Goal: Task Accomplishment & Management: Complete application form

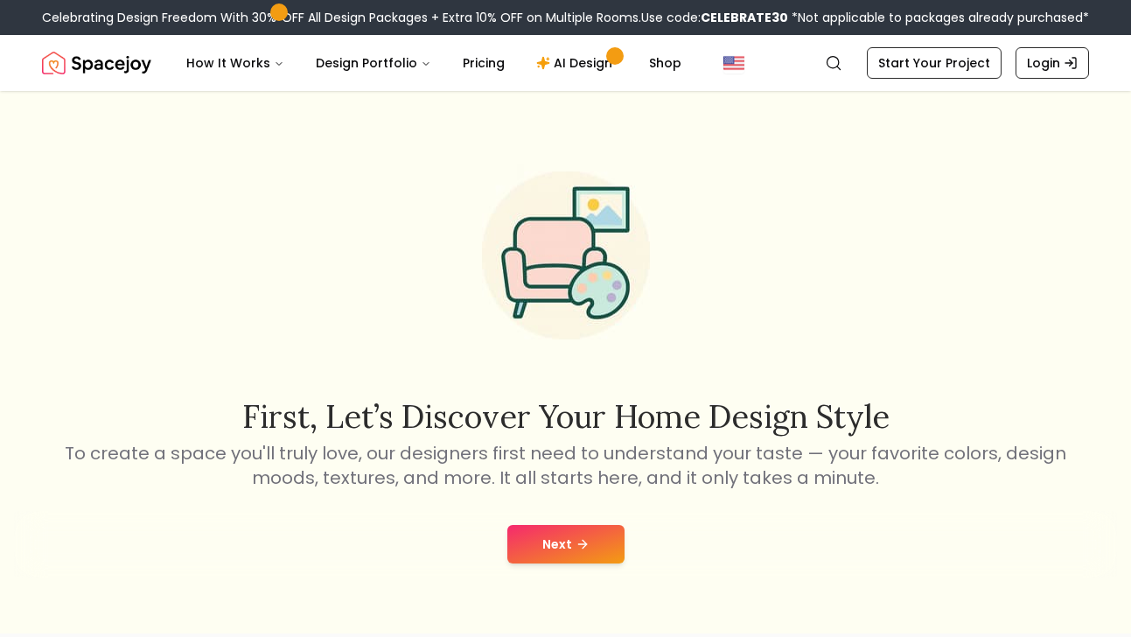
click at [542, 560] on button "Next" at bounding box center [565, 544] width 117 height 38
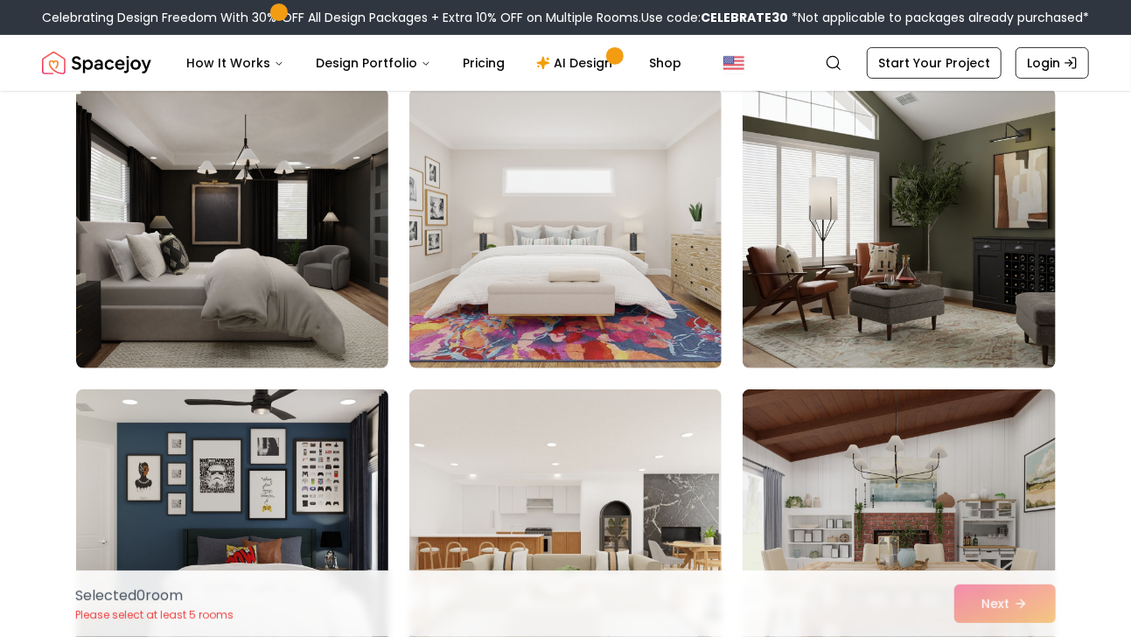
scroll to position [3847, 0]
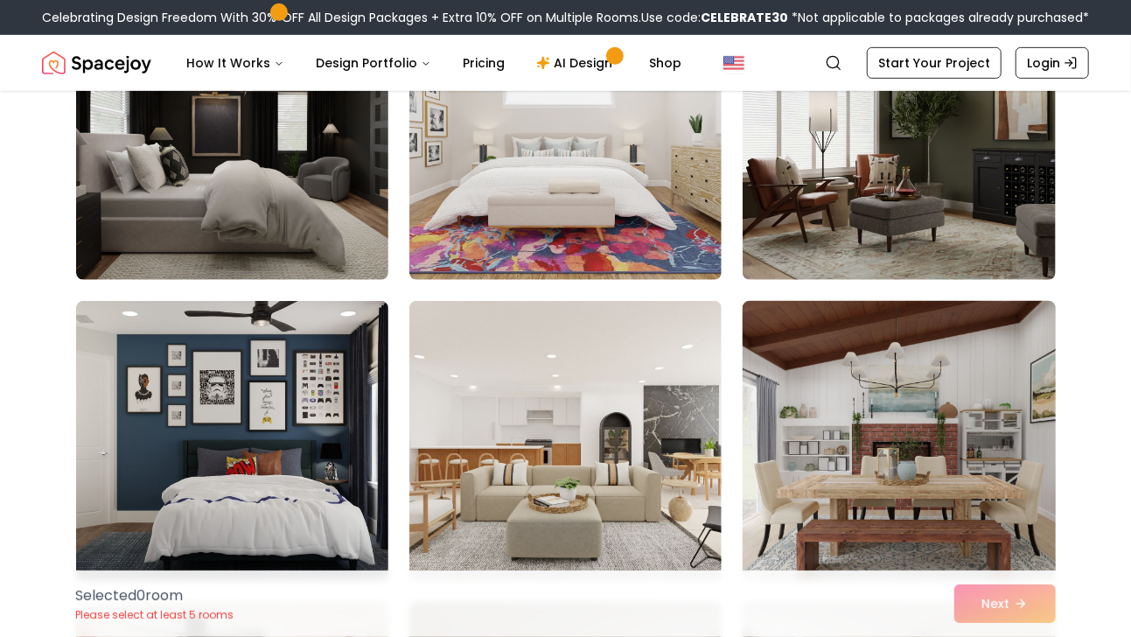
click at [902, 454] on img at bounding box center [898, 441] width 328 height 294
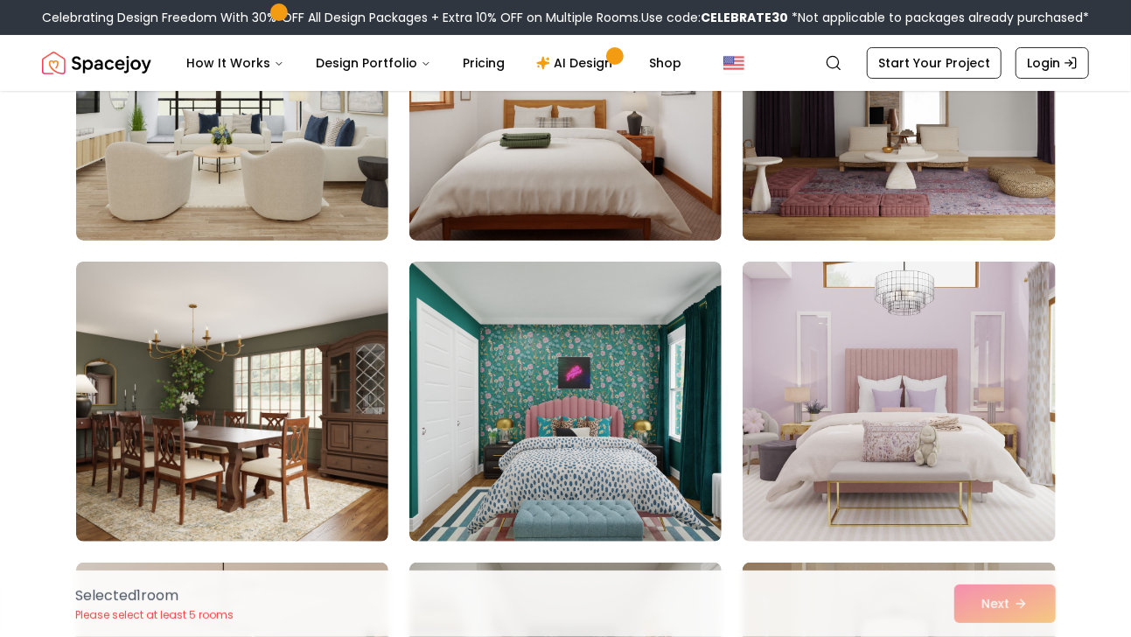
scroll to position [6995, 0]
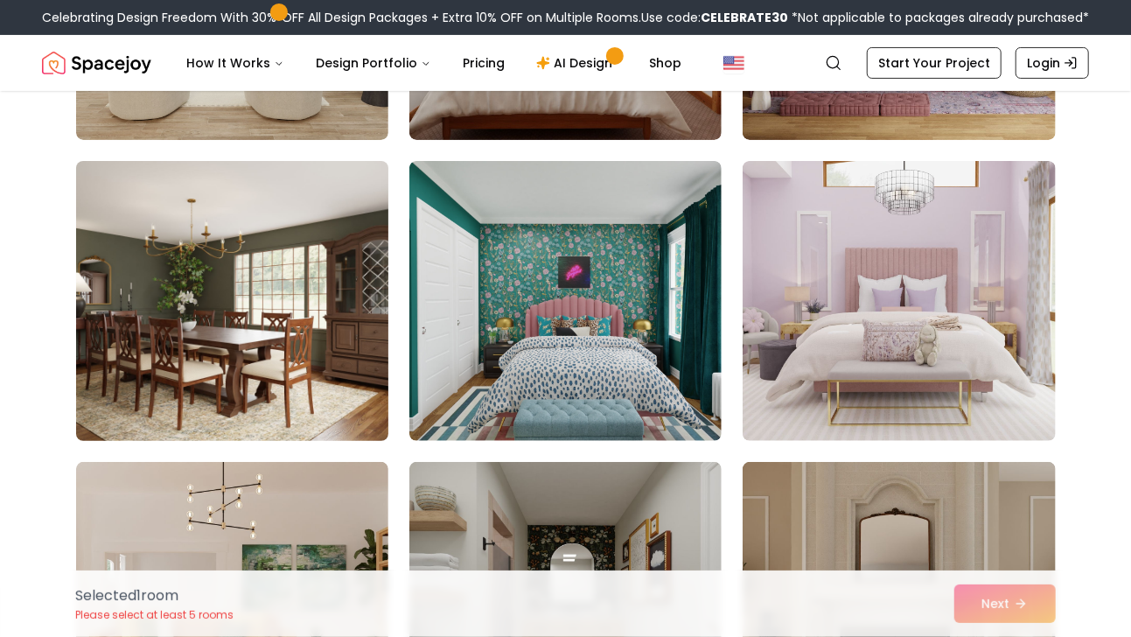
click at [255, 341] on img at bounding box center [232, 301] width 328 height 294
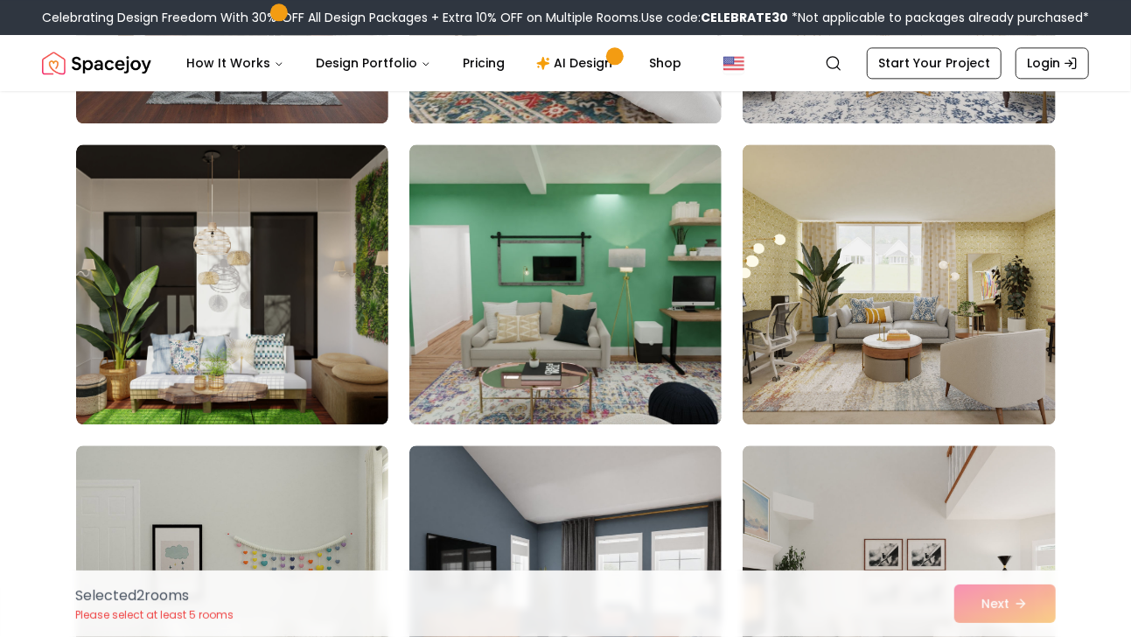
scroll to position [5158, 0]
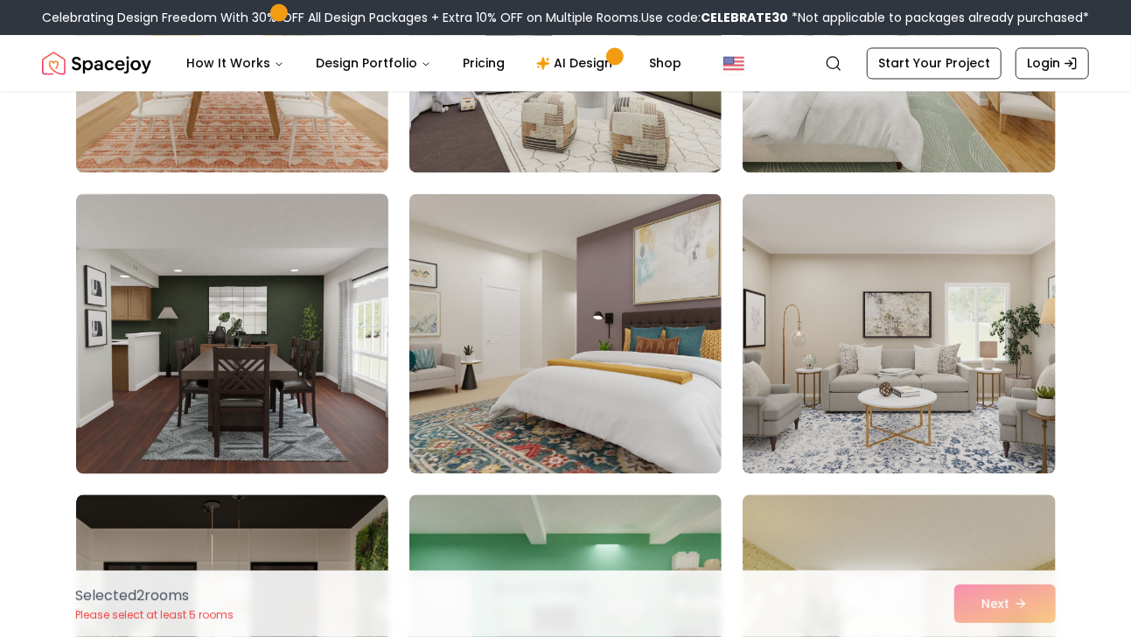
click at [229, 289] on img at bounding box center [232, 333] width 328 height 294
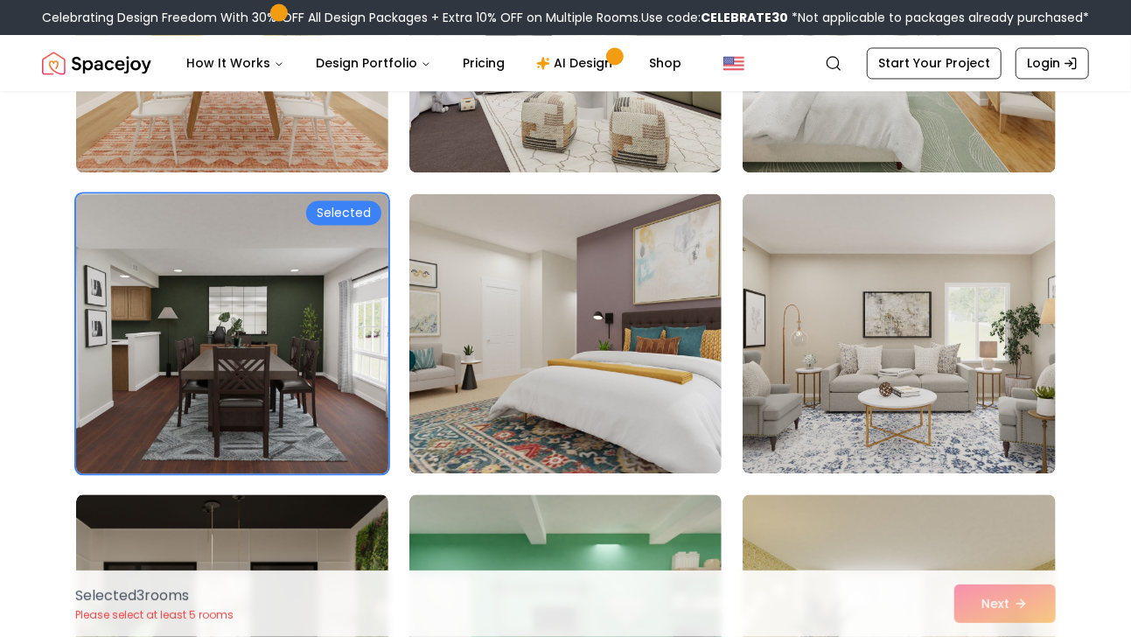
click at [229, 289] on img at bounding box center [232, 333] width 328 height 294
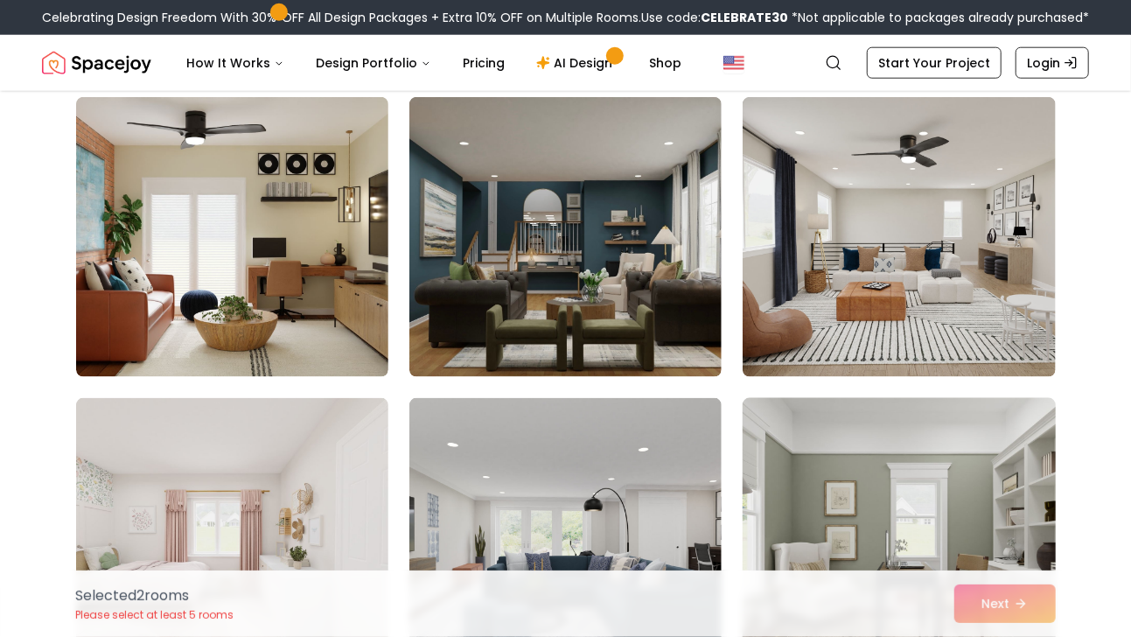
scroll to position [4283, 0]
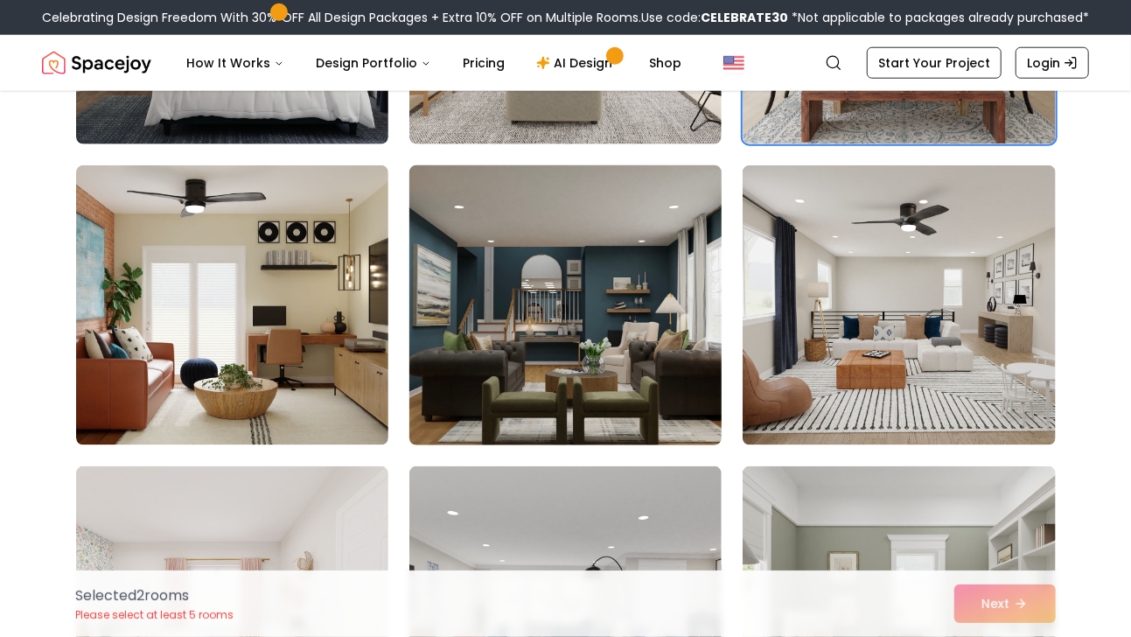
click at [598, 314] on img at bounding box center [565, 305] width 328 height 294
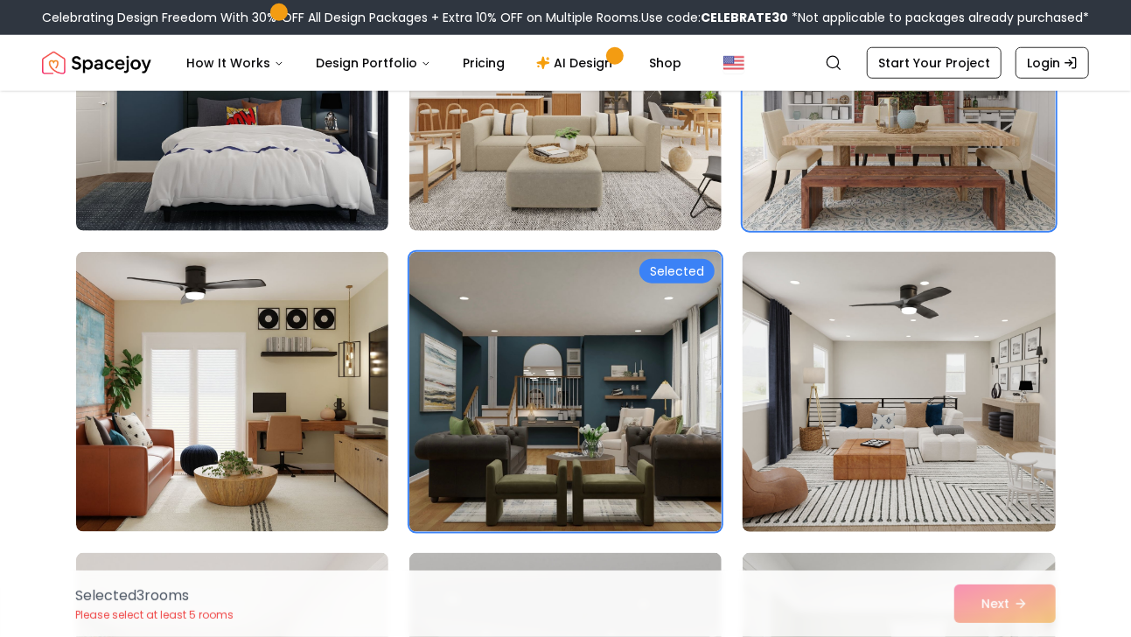
scroll to position [3934, 0]
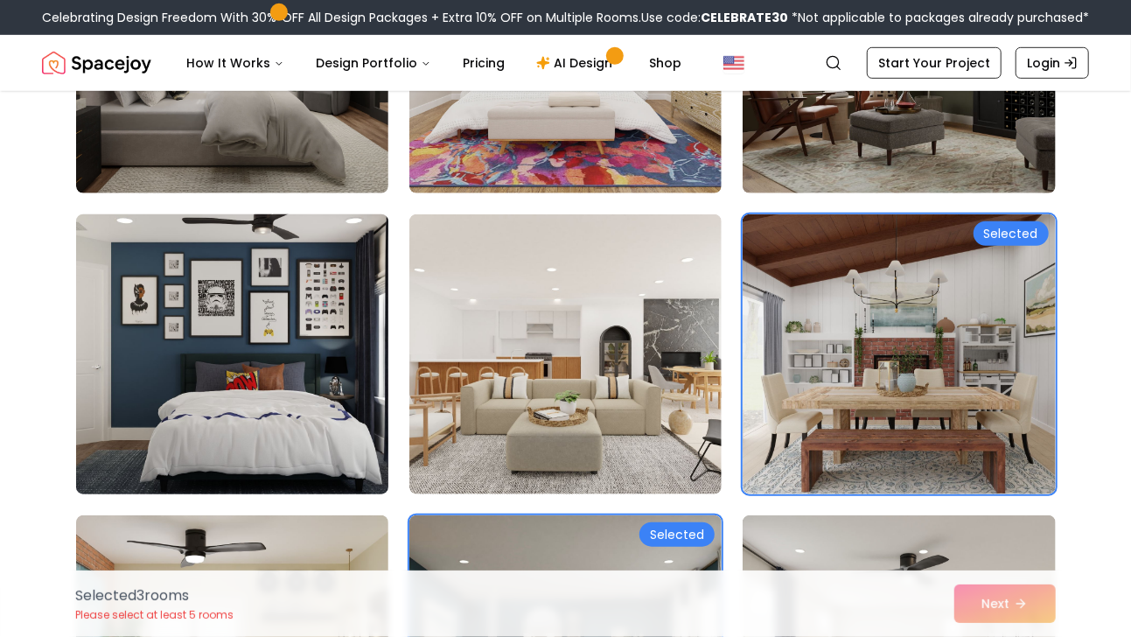
click at [200, 364] on img at bounding box center [232, 354] width 328 height 294
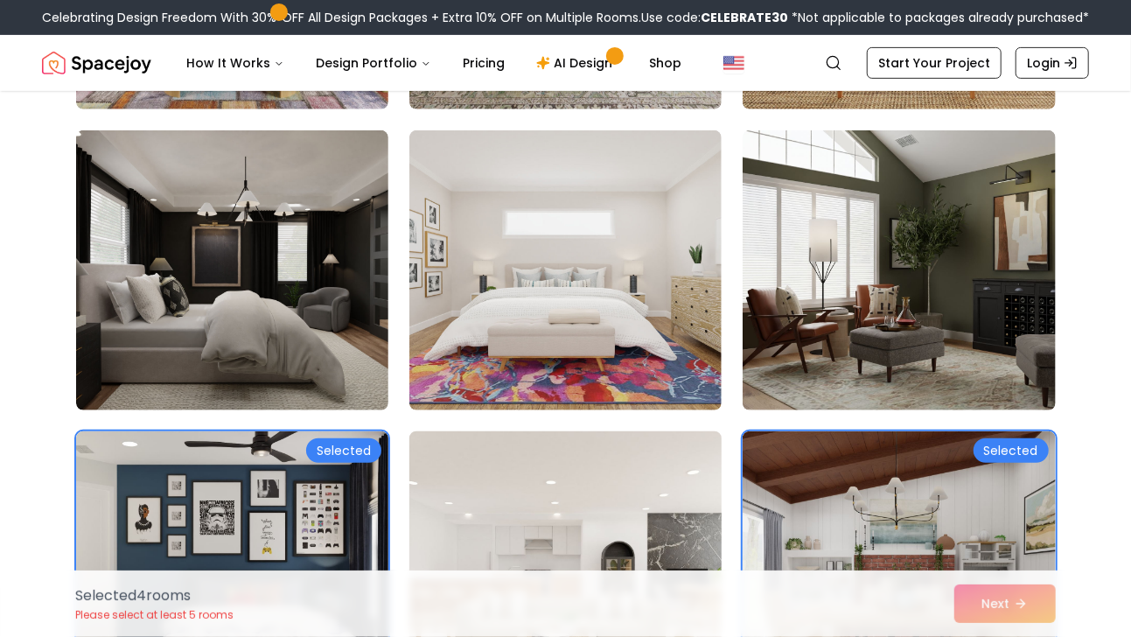
scroll to position [3584, 0]
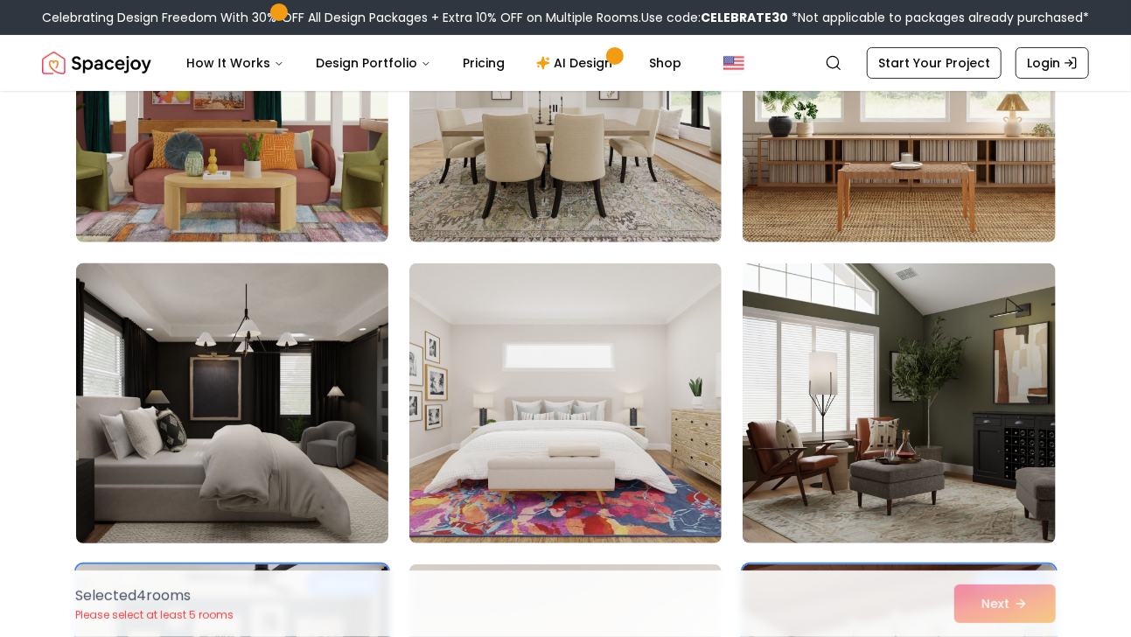
click at [214, 393] on img at bounding box center [232, 403] width 328 height 294
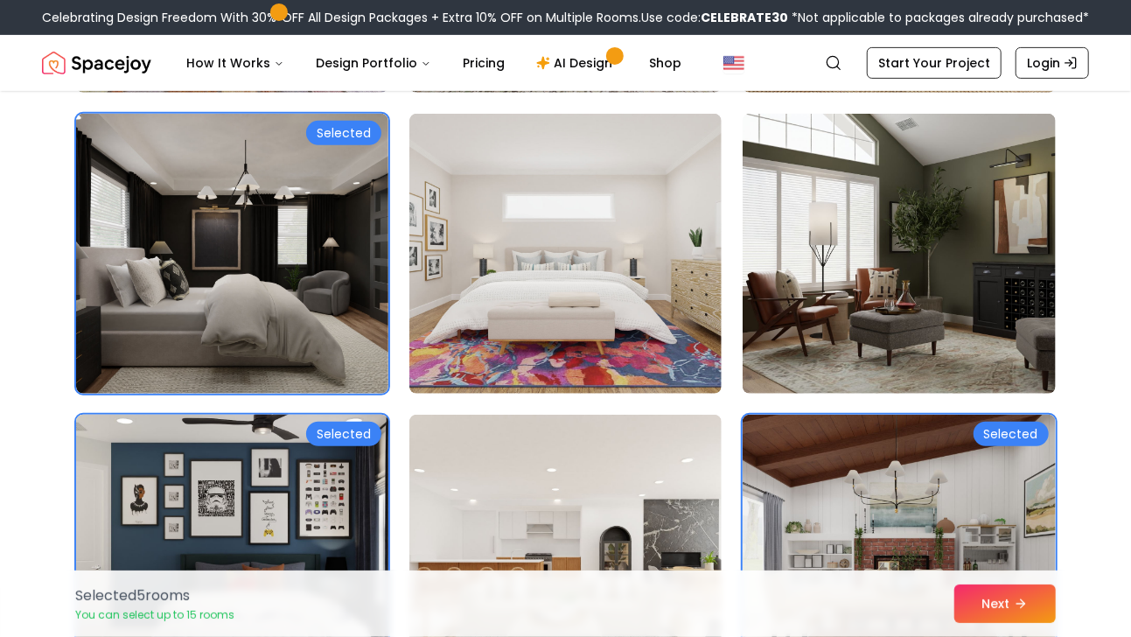
scroll to position [3759, 0]
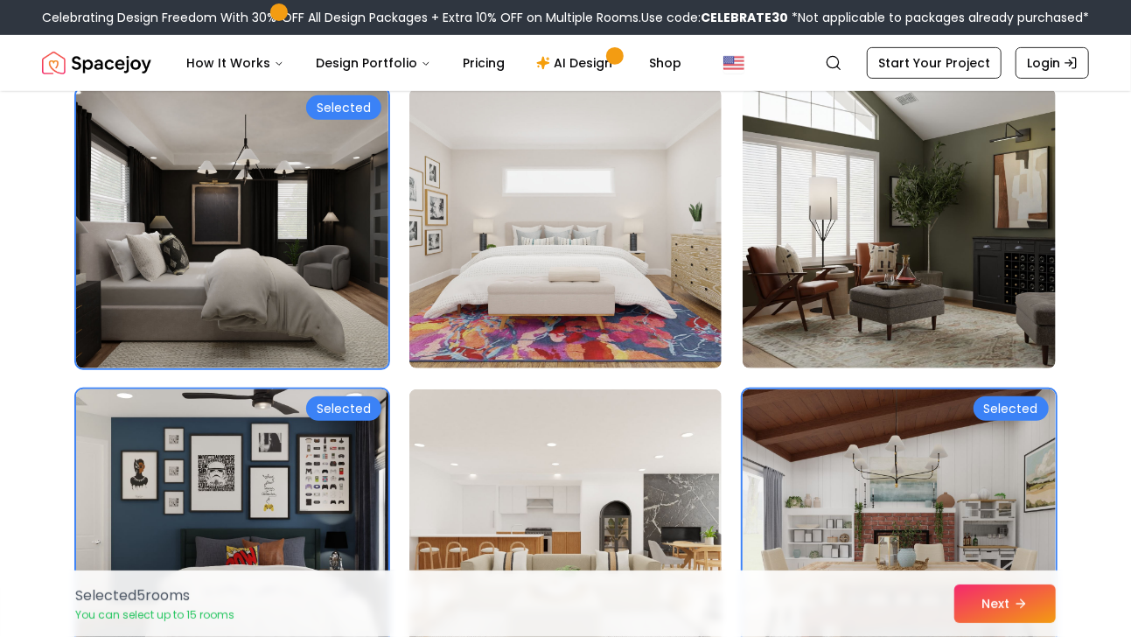
click at [201, 438] on img at bounding box center [232, 529] width 328 height 294
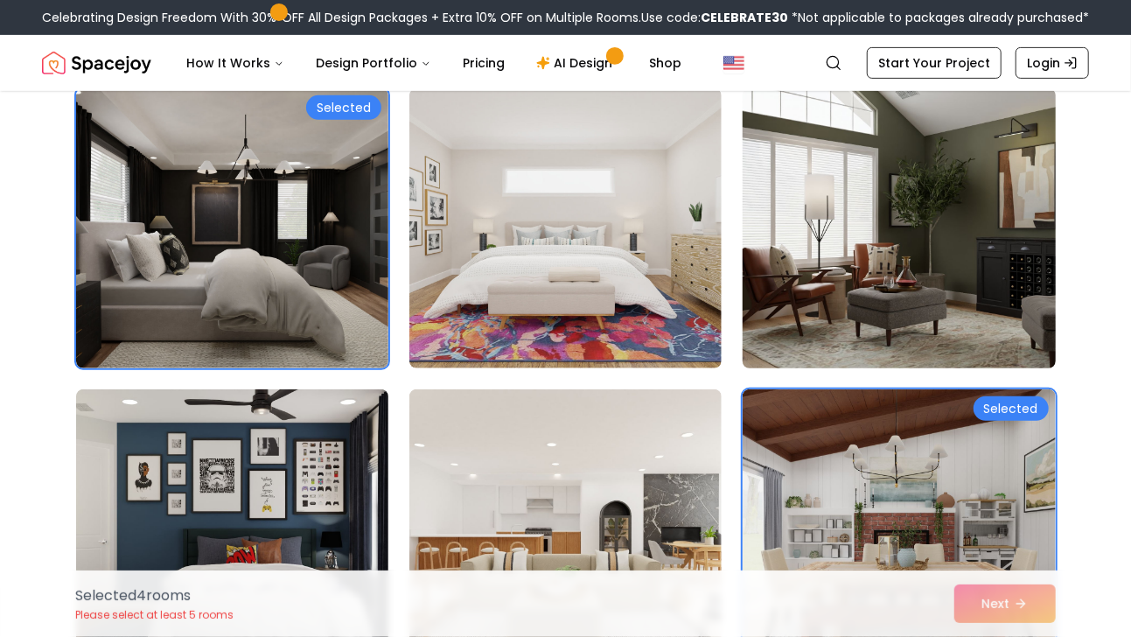
click at [891, 277] on img at bounding box center [898, 228] width 328 height 294
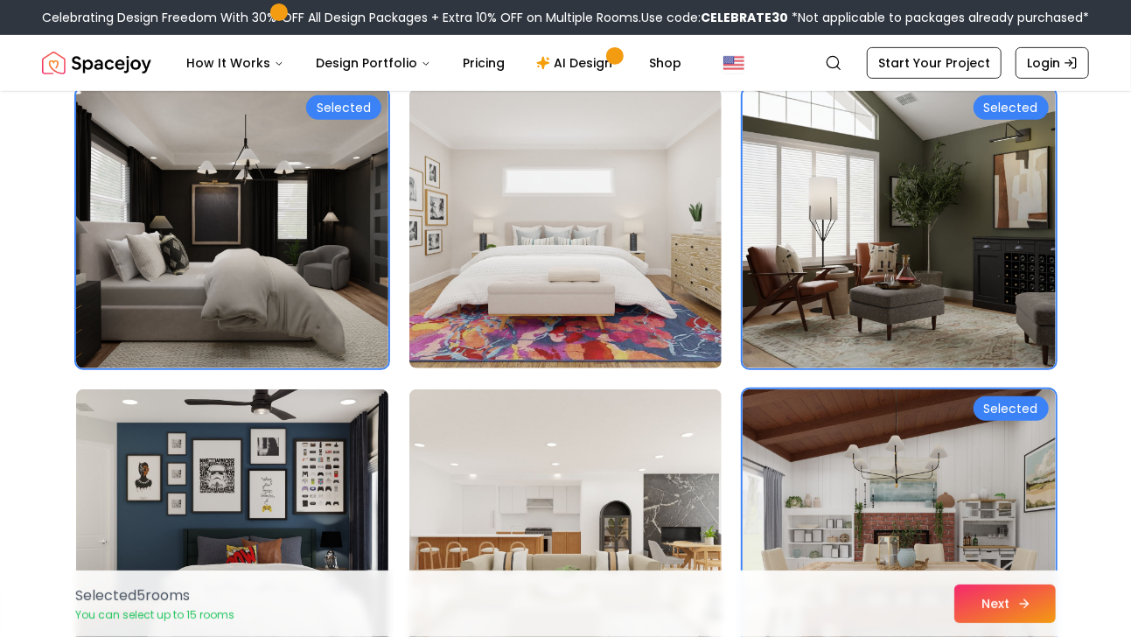
click at [999, 601] on button "Next" at bounding box center [1004, 603] width 101 height 38
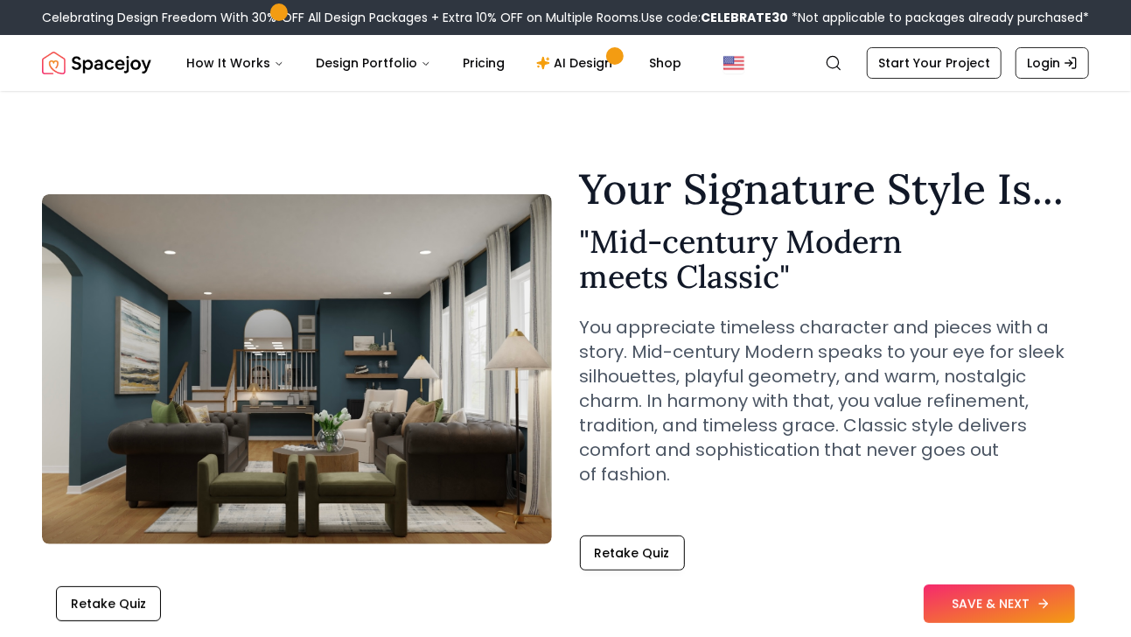
click at [993, 601] on button "SAVE & NEXT" at bounding box center [998, 603] width 151 height 38
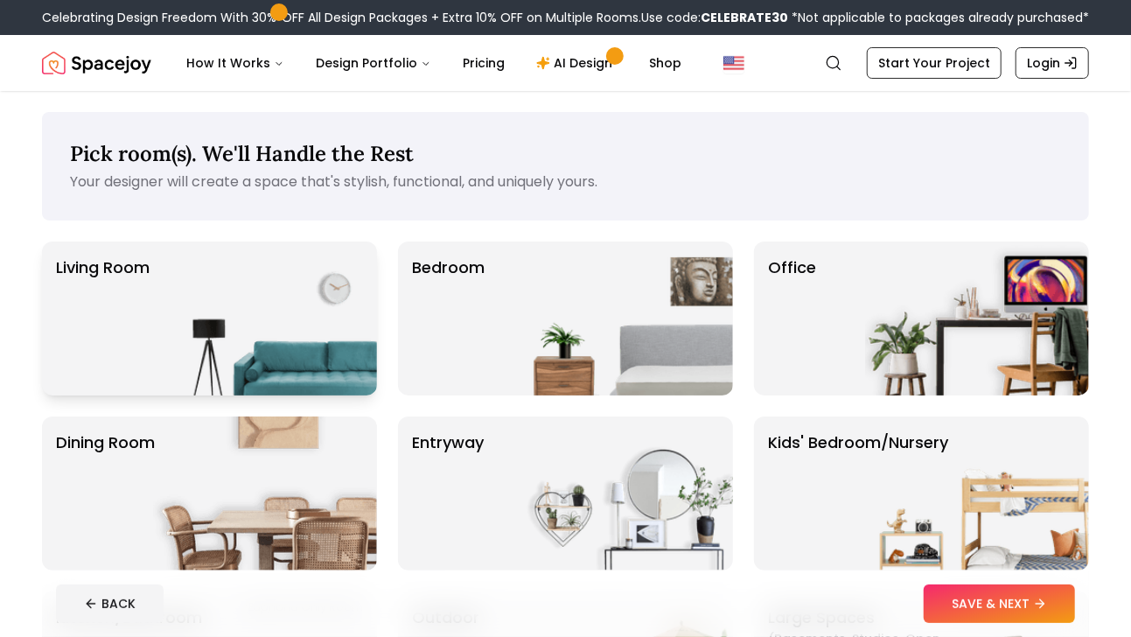
click at [297, 356] on img at bounding box center [265, 318] width 224 height 154
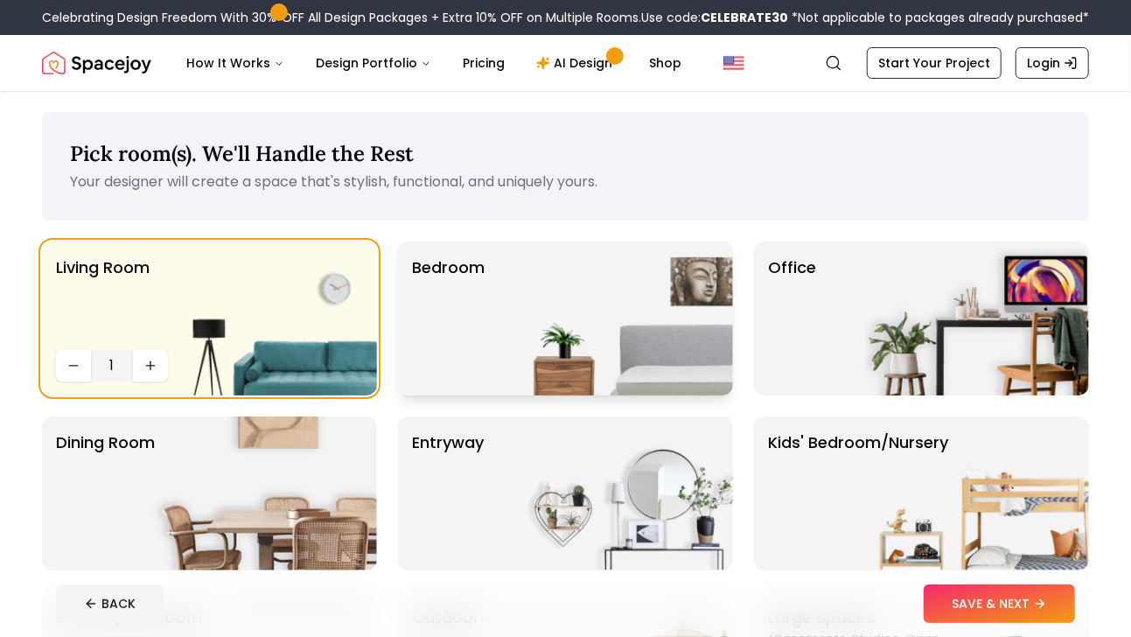
click at [544, 344] on img at bounding box center [621, 318] width 224 height 154
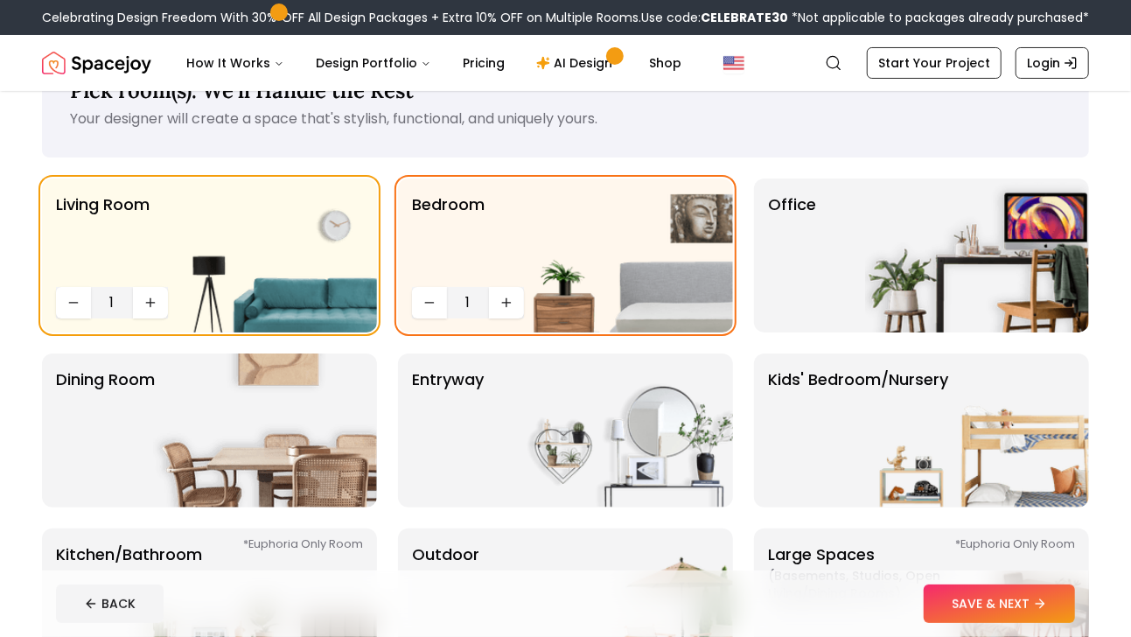
scroll to position [87, 0]
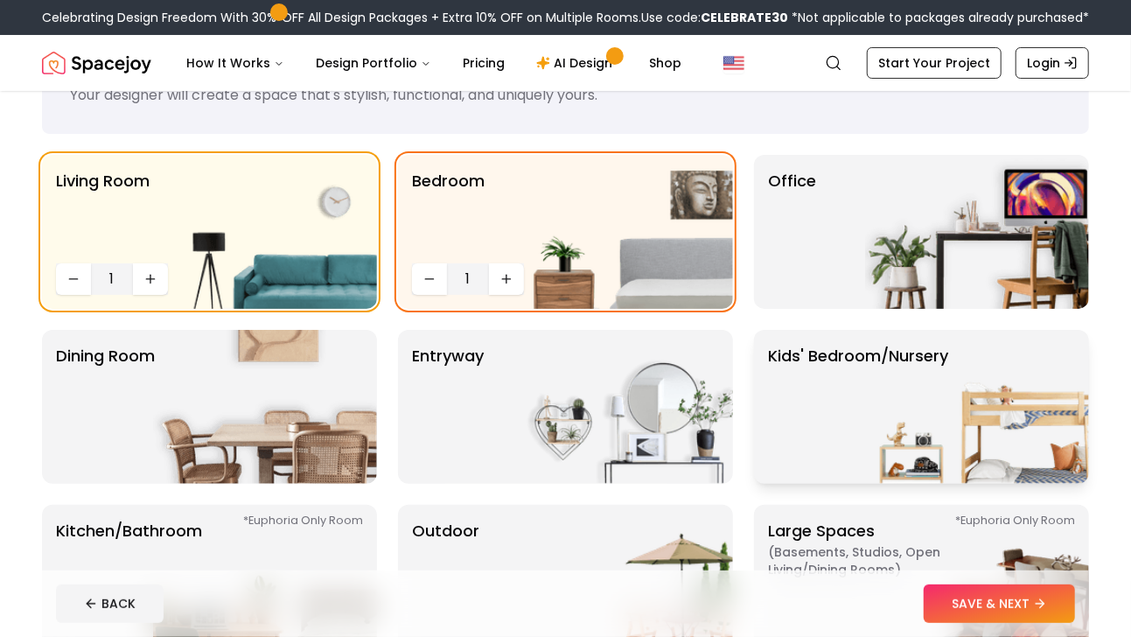
click at [849, 429] on p "Kids' Bedroom/Nursery" at bounding box center [858, 407] width 180 height 126
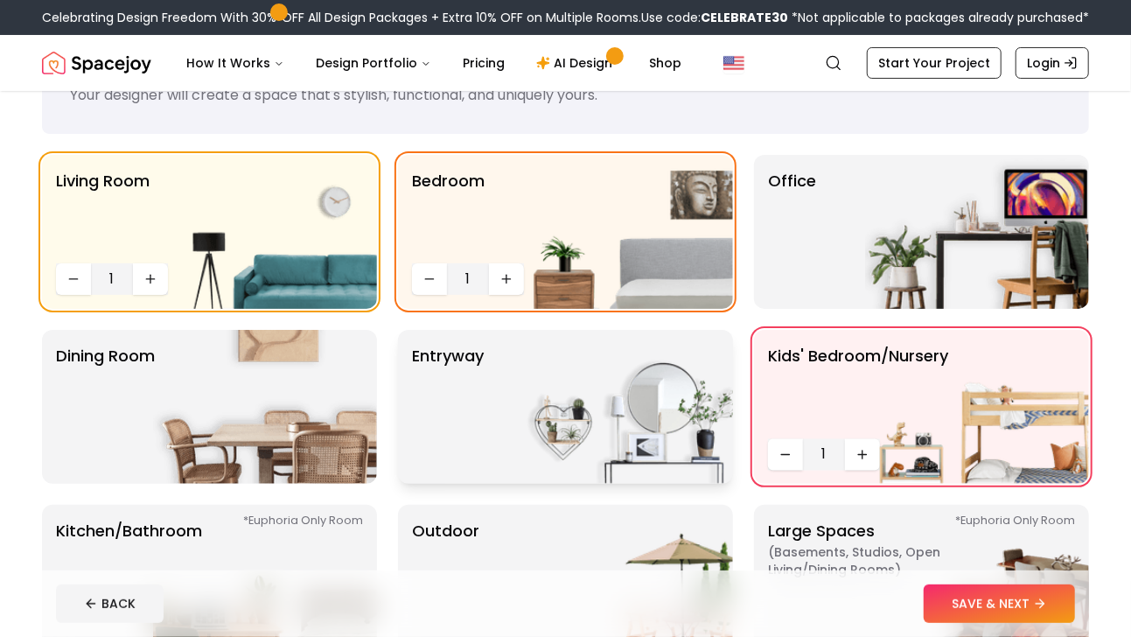
click at [615, 434] on img at bounding box center [621, 407] width 224 height 154
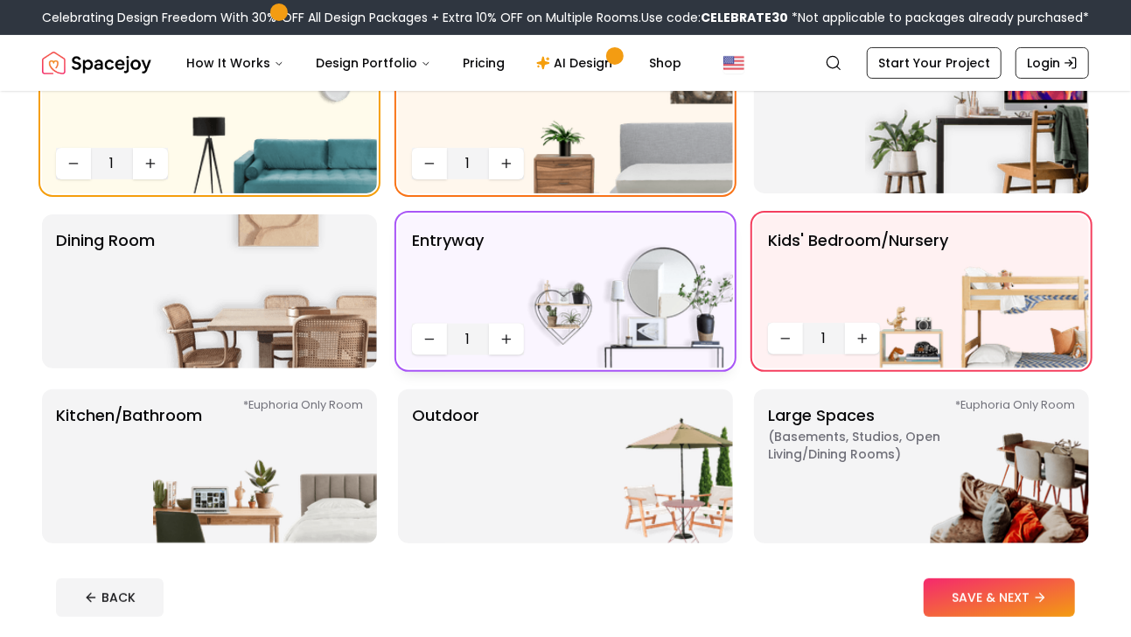
scroll to position [261, 0]
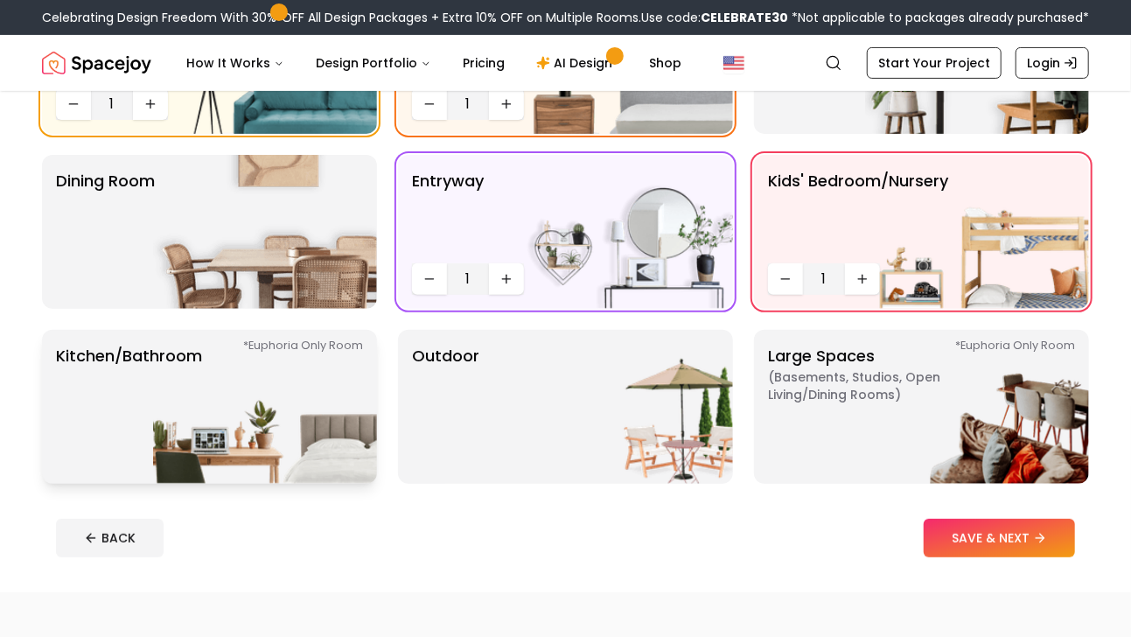
click at [259, 429] on img at bounding box center [265, 407] width 224 height 154
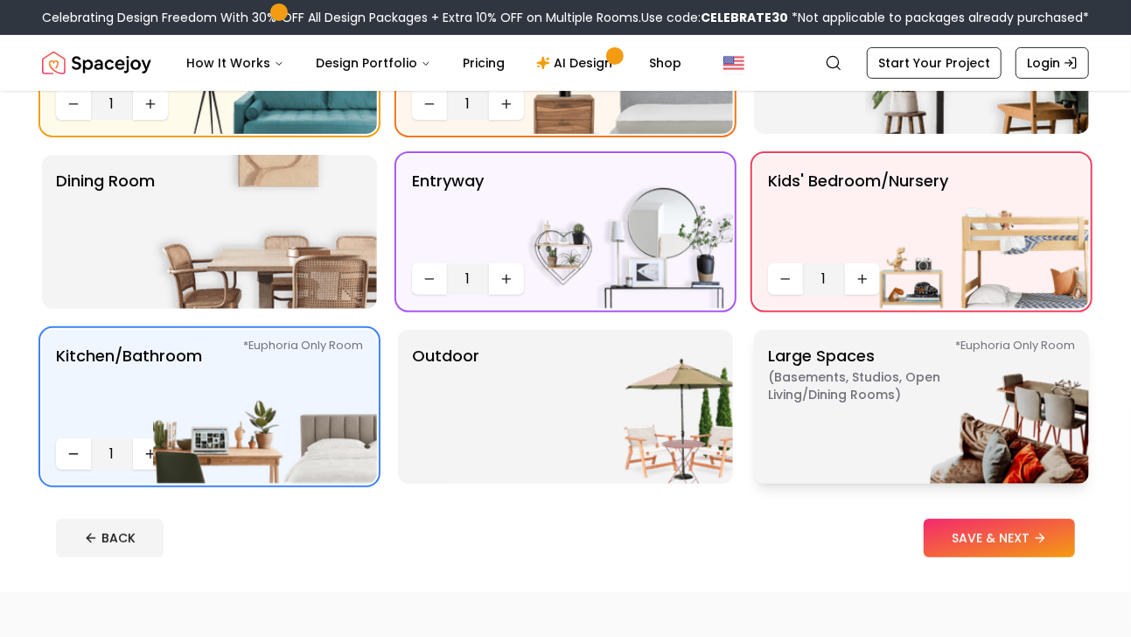
click at [860, 421] on p "Large Spaces ( Basements, Studios, Open living/dining rooms ) *Euphoria Only Ro…" at bounding box center [877, 407] width 219 height 126
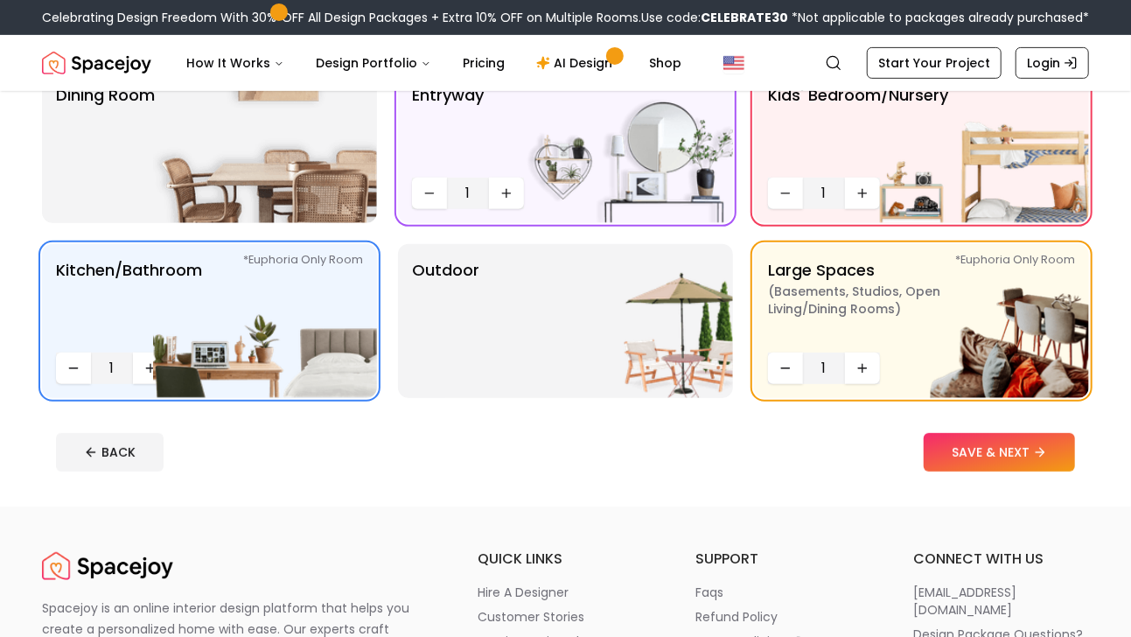
scroll to position [436, 0]
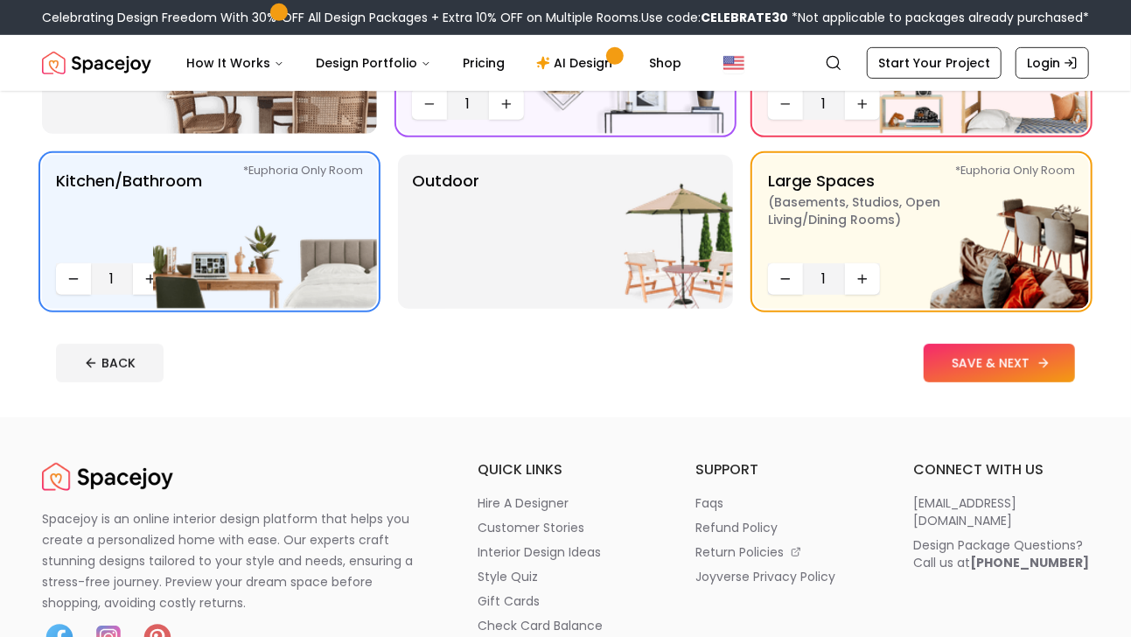
click at [1009, 370] on button "SAVE & NEXT" at bounding box center [998, 363] width 151 height 38
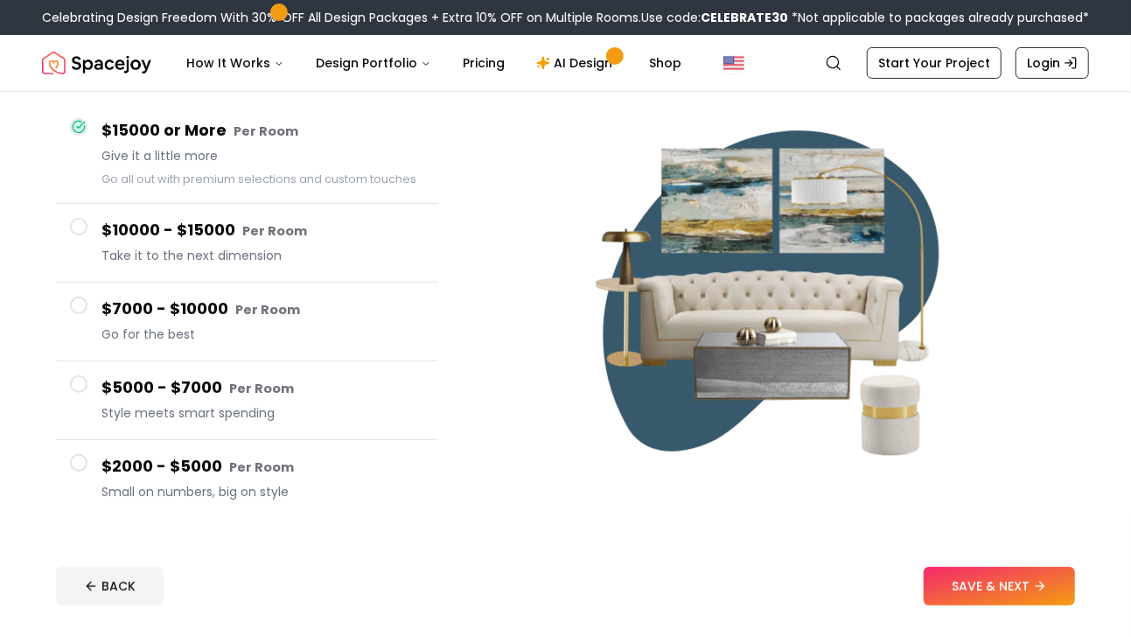
scroll to position [175, 0]
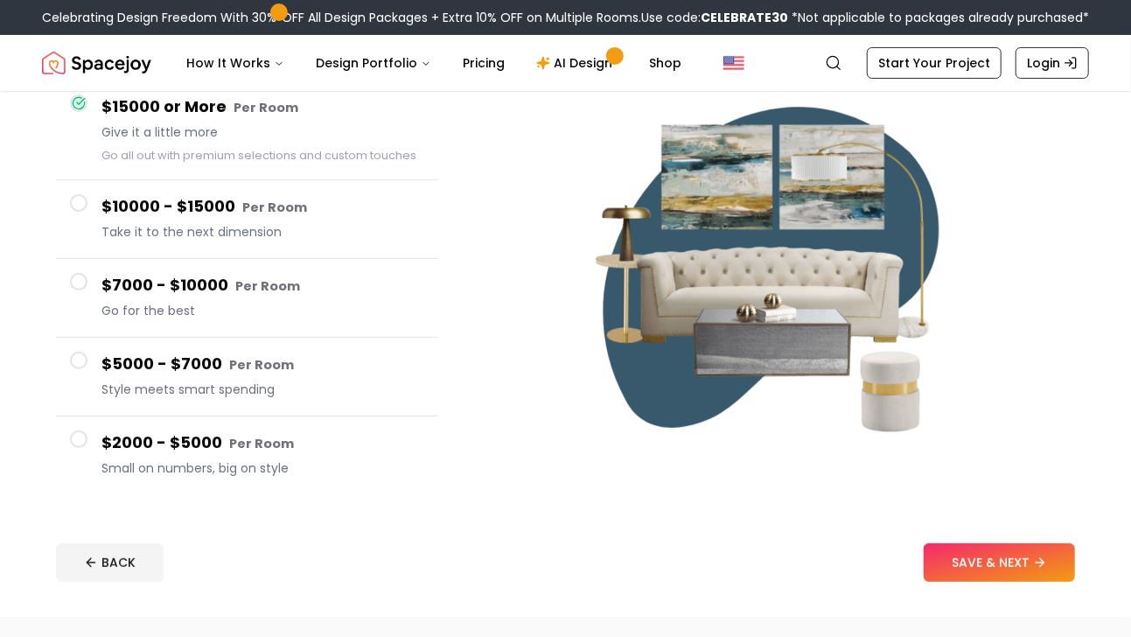
click at [75, 437] on span at bounding box center [78, 438] width 17 height 17
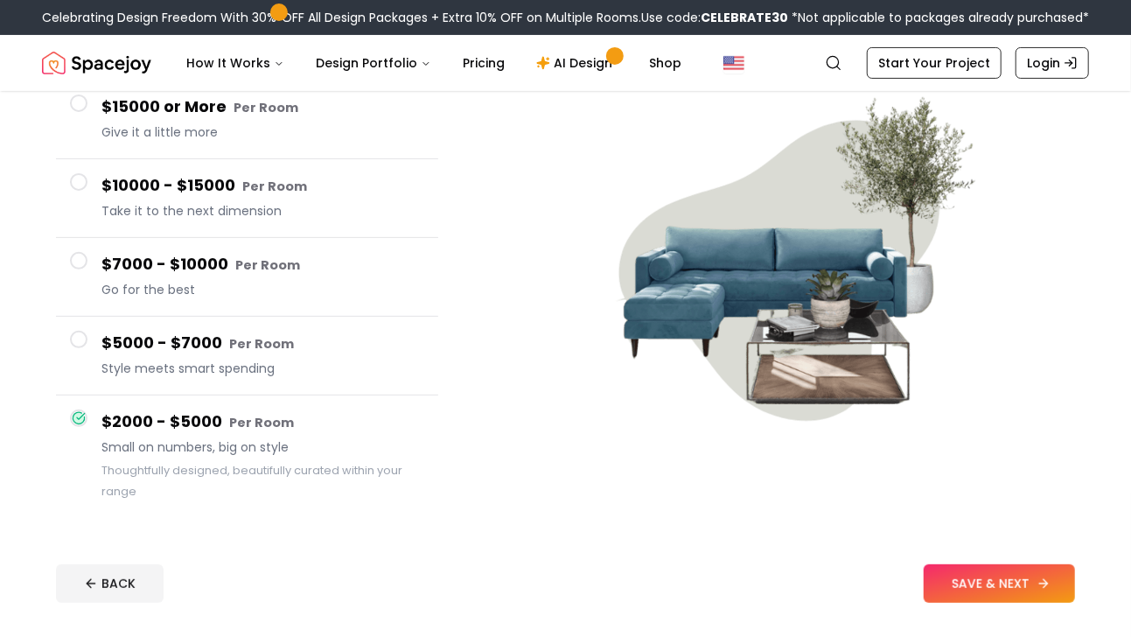
click at [953, 592] on button "SAVE & NEXT" at bounding box center [998, 583] width 151 height 38
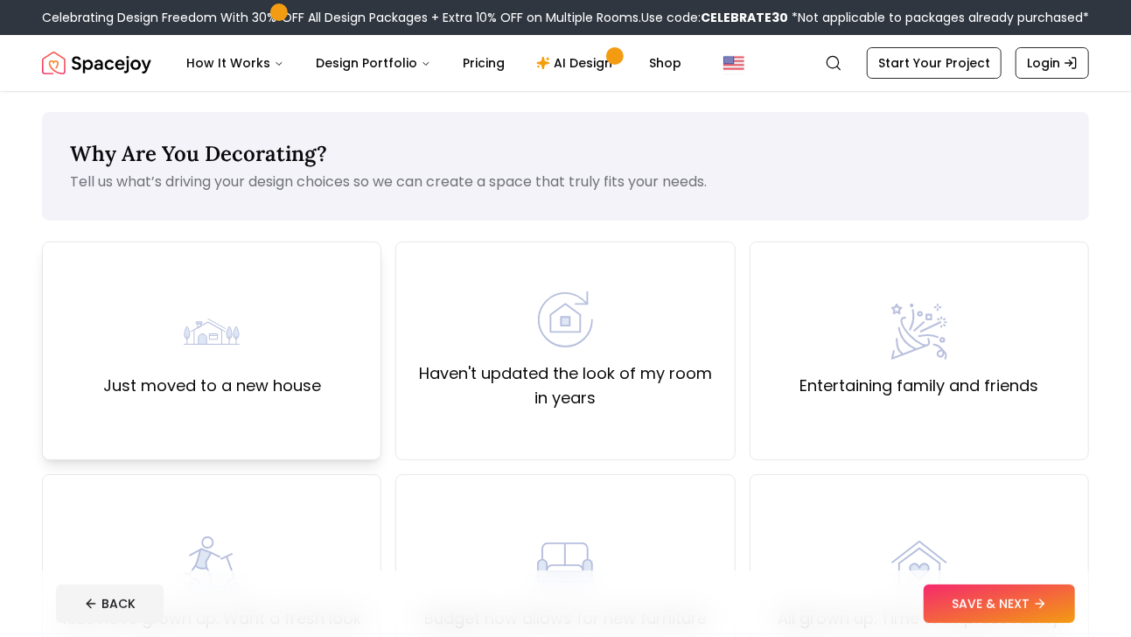
drag, startPoint x: 283, startPoint y: 375, endPoint x: 309, endPoint y: 374, distance: 25.4
click at [286, 375] on label "Just moved to a new house" at bounding box center [212, 385] width 218 height 24
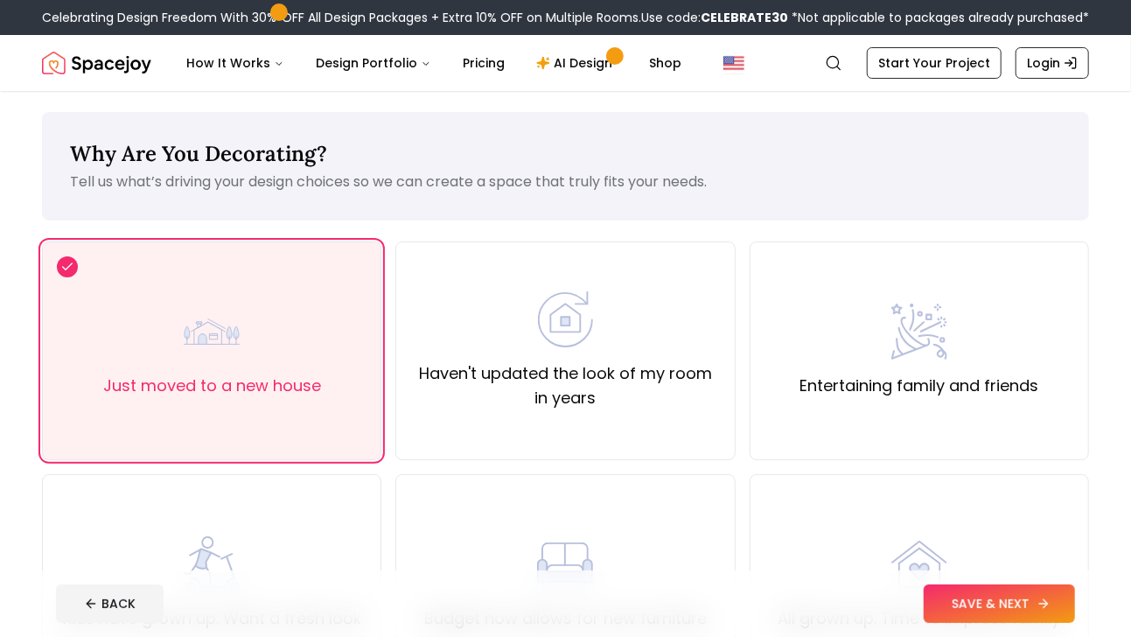
click at [936, 592] on button "SAVE & NEXT" at bounding box center [998, 603] width 151 height 38
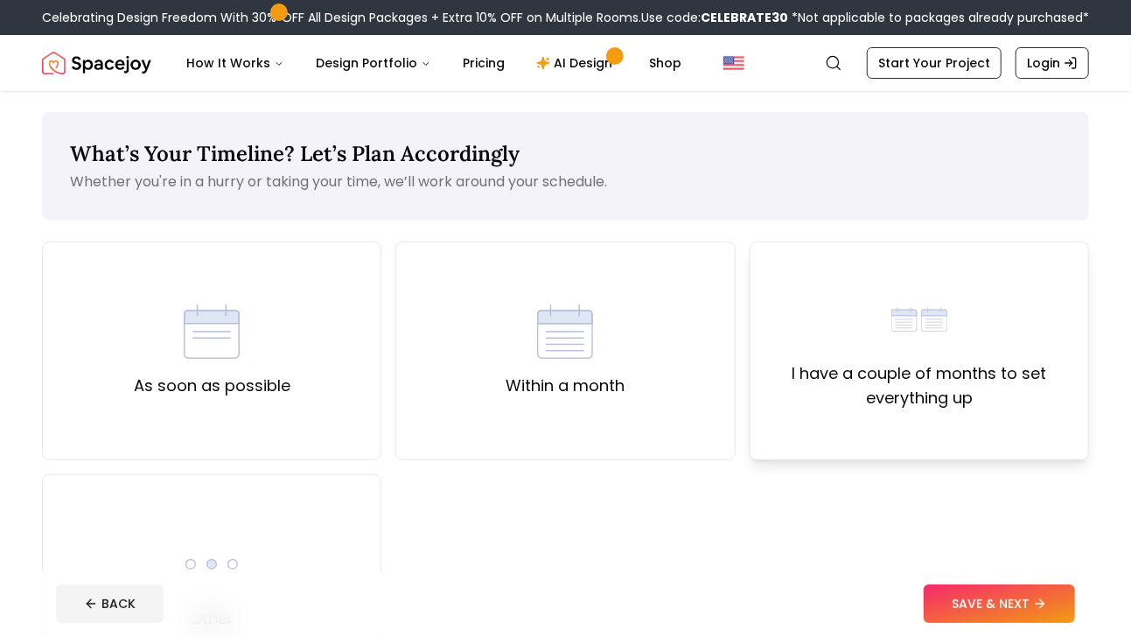
click at [911, 399] on label "I have a couple of months to set everything up" at bounding box center [919, 385] width 310 height 49
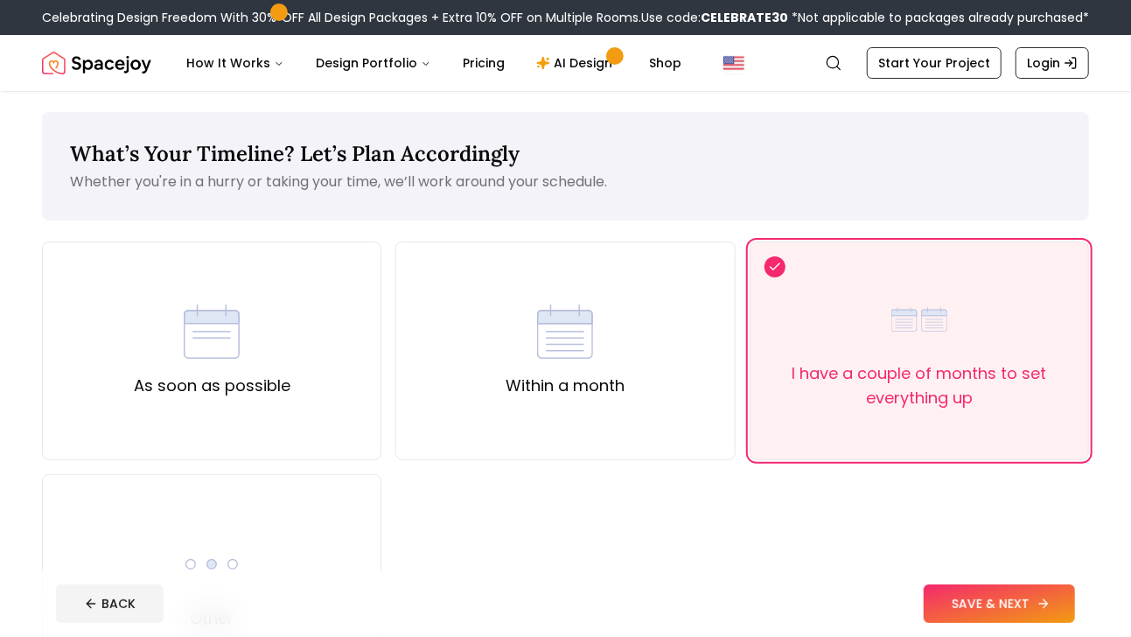
click at [1040, 604] on icon at bounding box center [1043, 603] width 14 height 14
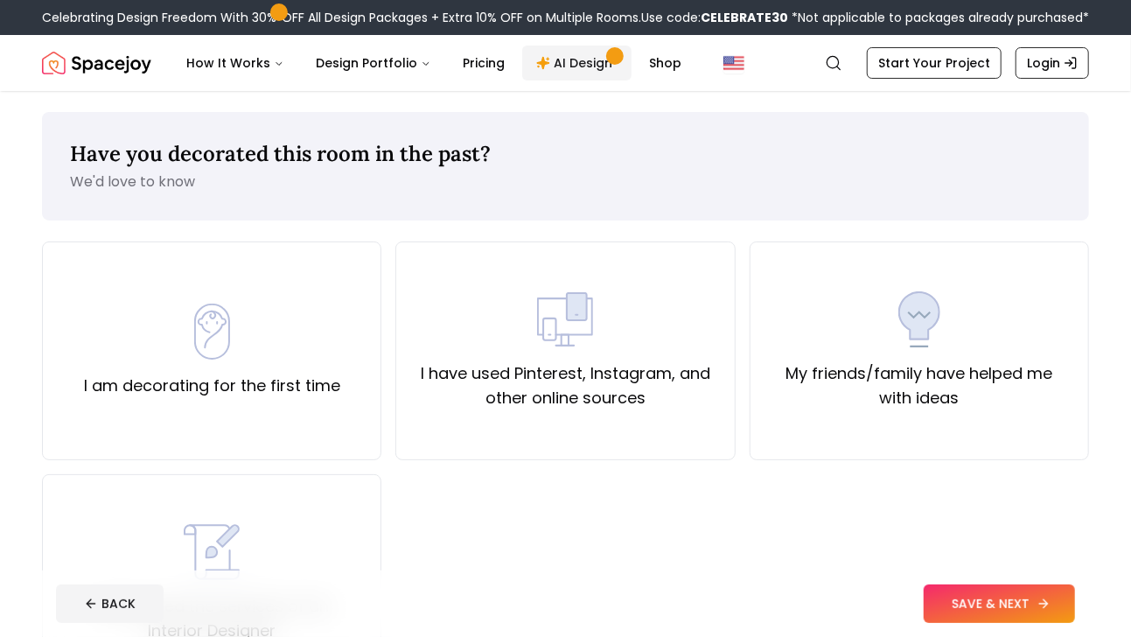
click at [573, 66] on link "AI Design" at bounding box center [576, 62] width 109 height 35
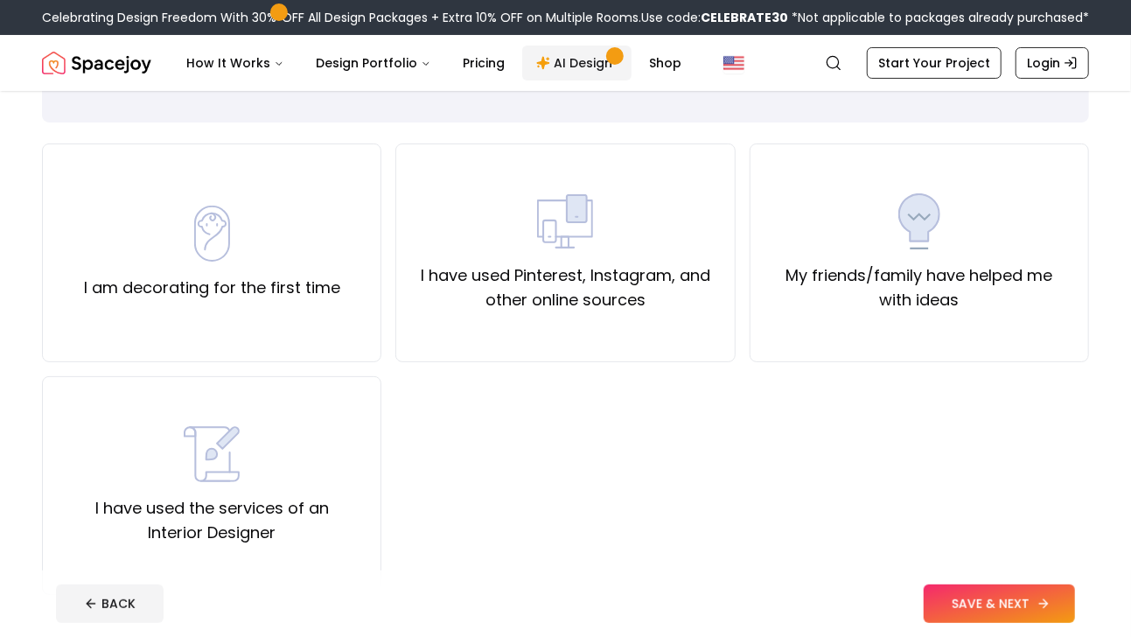
scroll to position [175, 0]
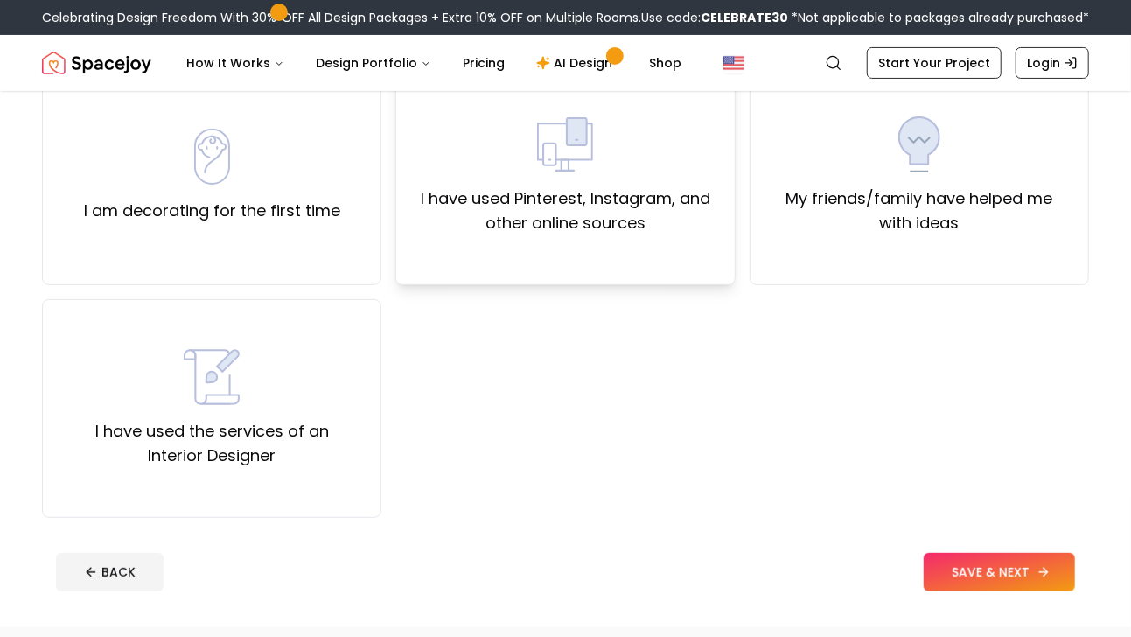
click at [473, 282] on div "I have used Pinterest, Instagram, and other online sources" at bounding box center [564, 175] width 339 height 219
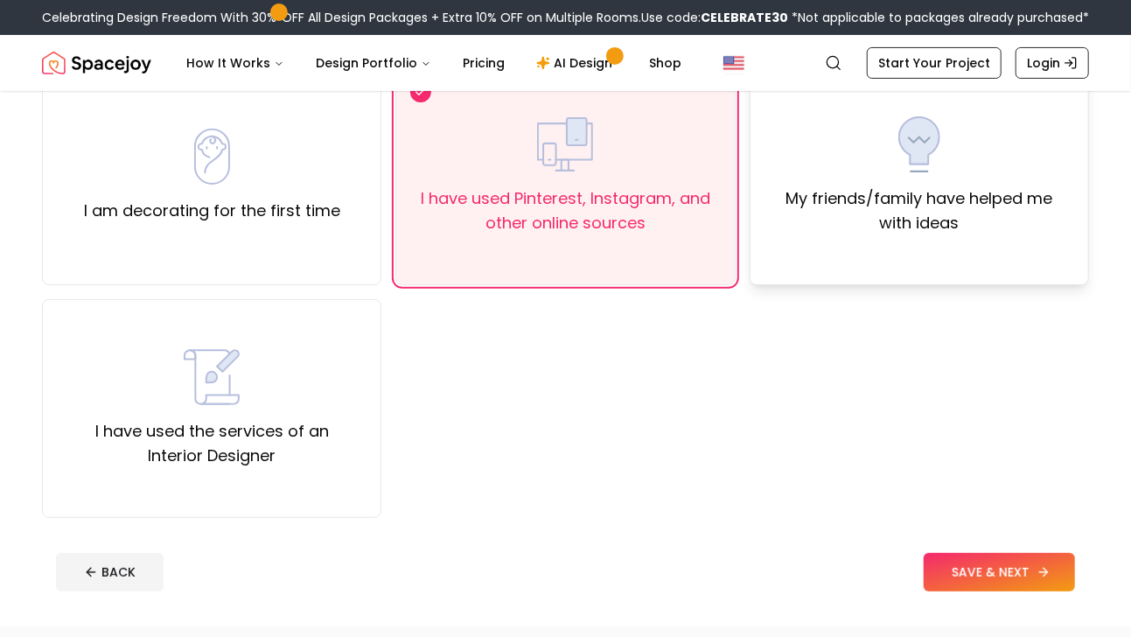
drag, startPoint x: 847, startPoint y: 223, endPoint x: 864, endPoint y: 220, distance: 16.8
click at [850, 222] on label "My friends/family have helped me with ideas" at bounding box center [919, 210] width 310 height 49
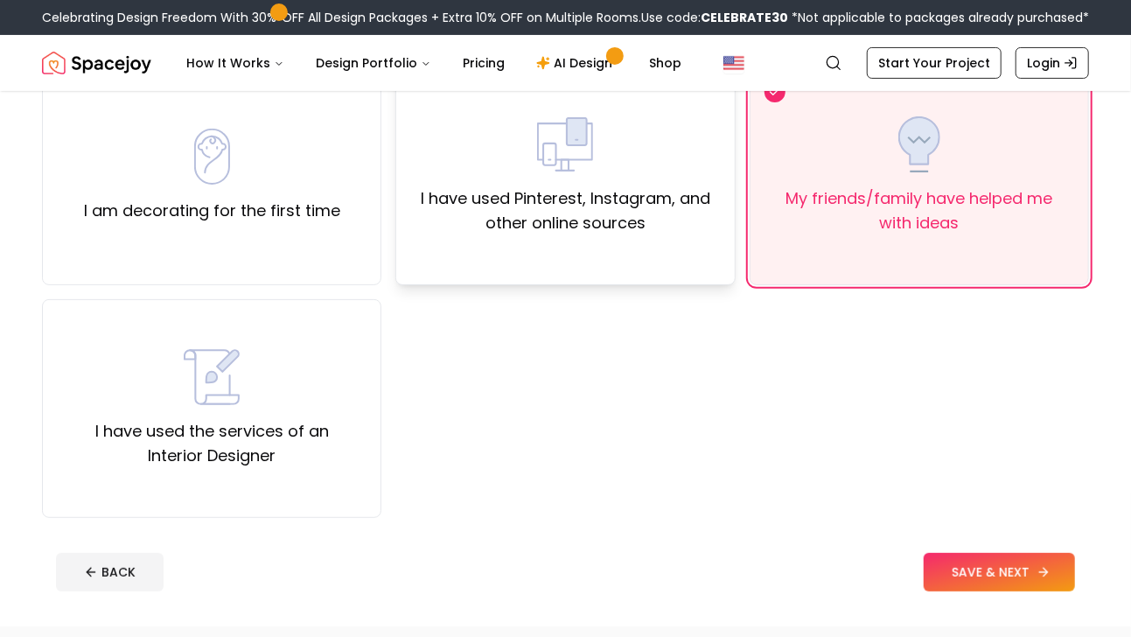
click at [579, 231] on label "I have used Pinterest, Instagram, and other online sources" at bounding box center [565, 210] width 310 height 49
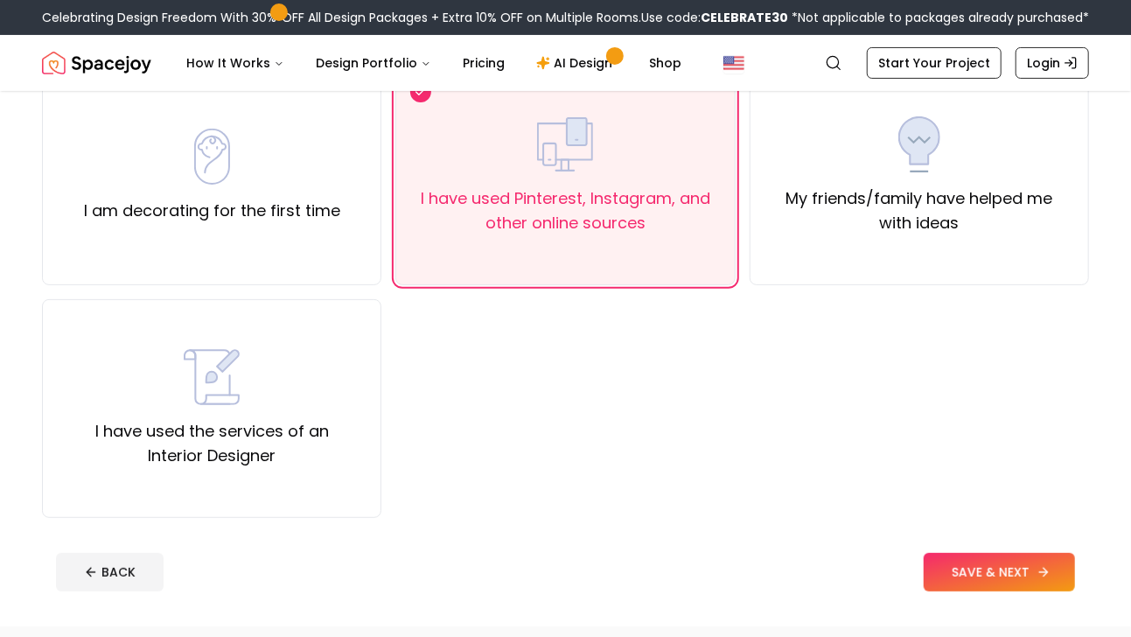
click at [950, 555] on button "SAVE & NEXT" at bounding box center [998, 572] width 151 height 38
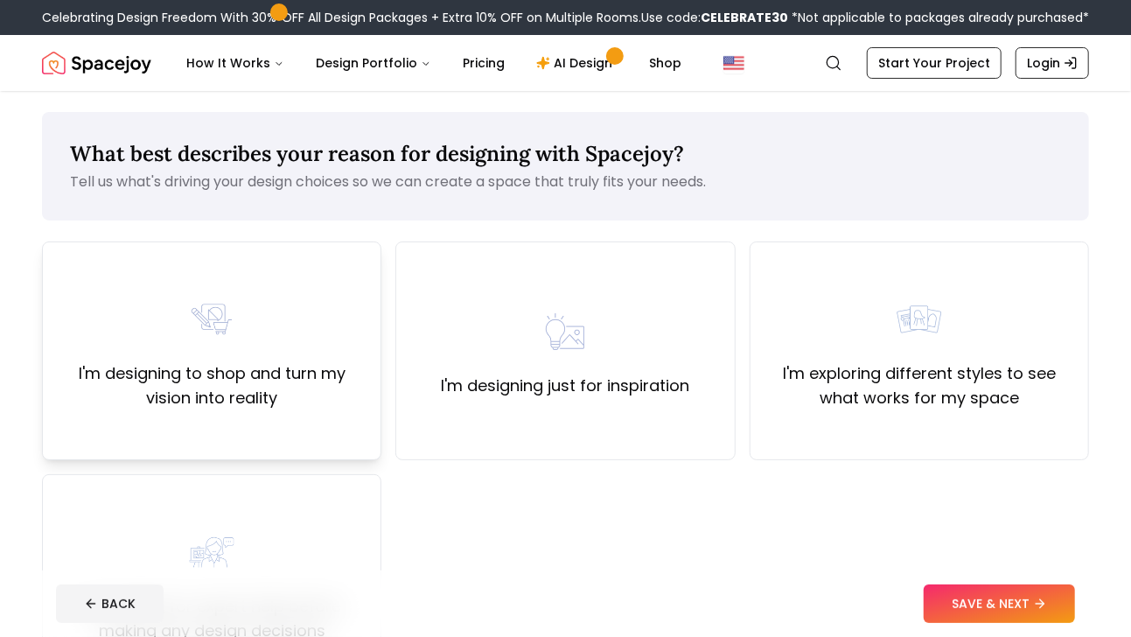
click at [319, 395] on label "I'm designing to shop and turn my vision into reality" at bounding box center [212, 385] width 310 height 49
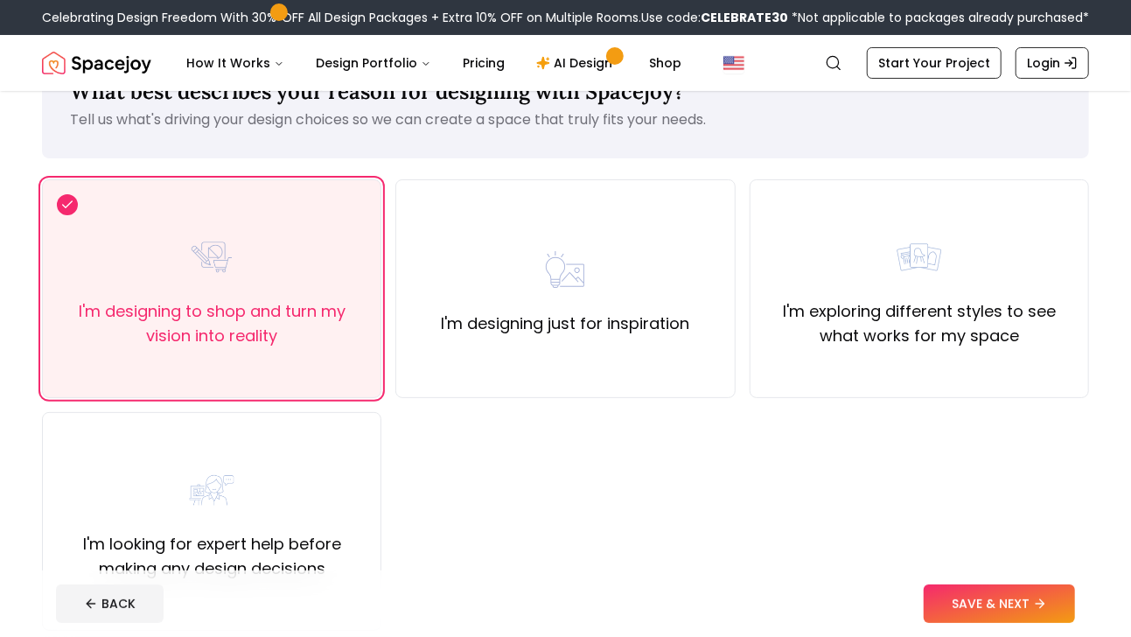
scroll to position [87, 0]
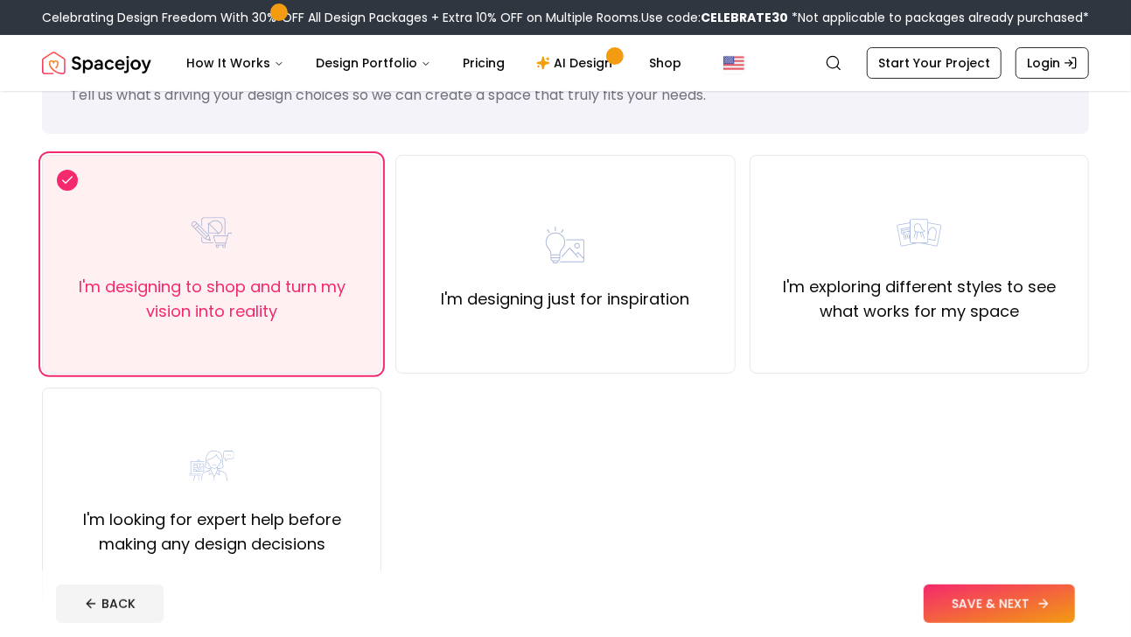
click at [1026, 607] on button "SAVE & NEXT" at bounding box center [998, 603] width 151 height 38
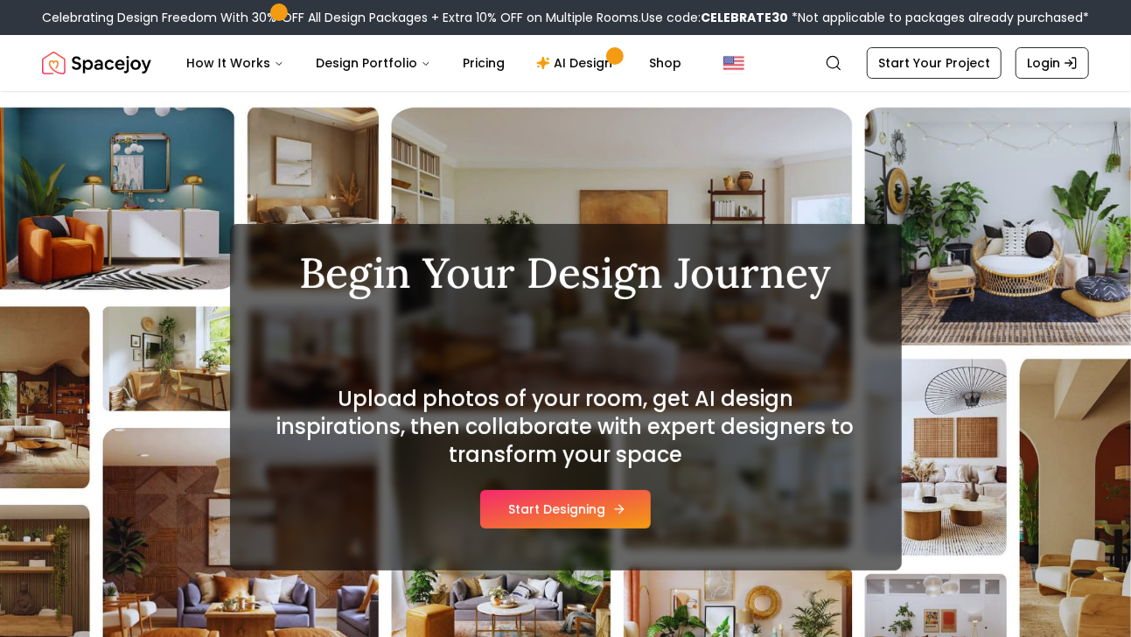
click at [609, 512] on button "Start Designing" at bounding box center [565, 509] width 170 height 38
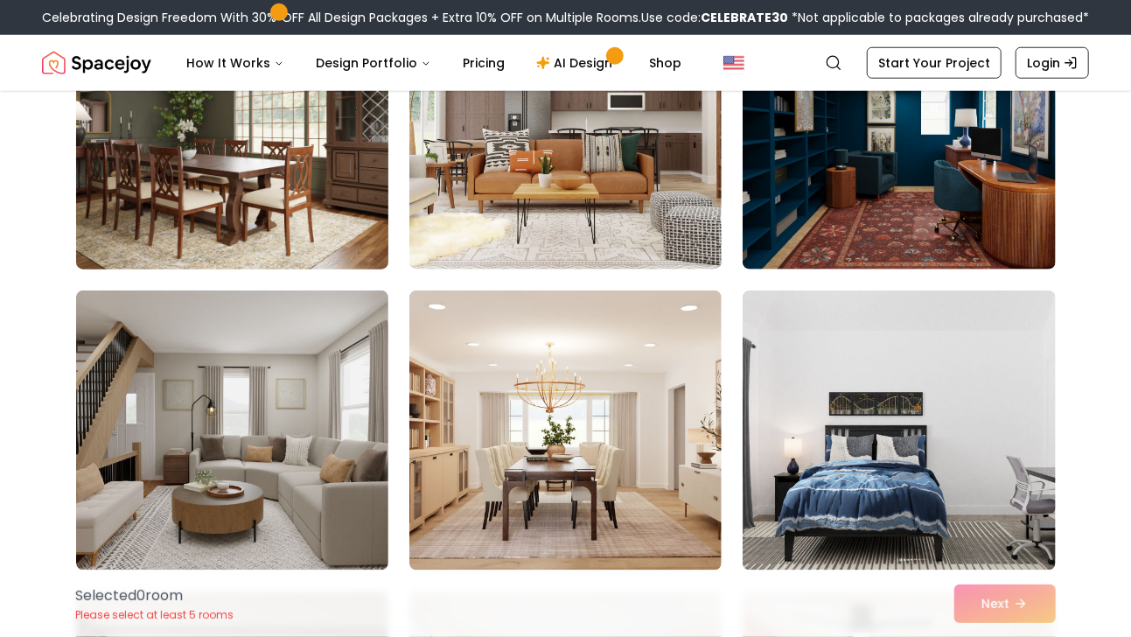
scroll to position [874, 0]
